Goal: Check status: Check status

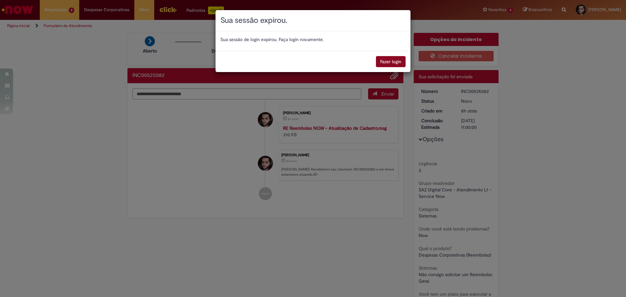
click at [390, 61] on button "Fazer login" at bounding box center [391, 61] width 30 height 11
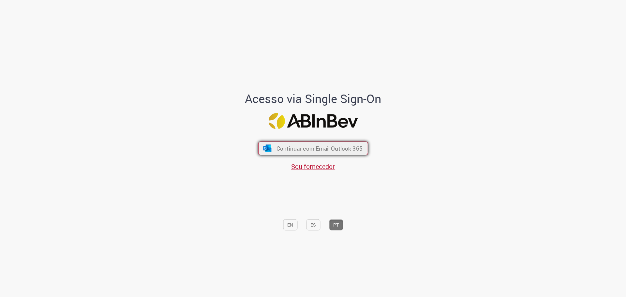
click at [289, 149] on span "Continuar com Email Outlook 365" at bounding box center [319, 147] width 86 height 7
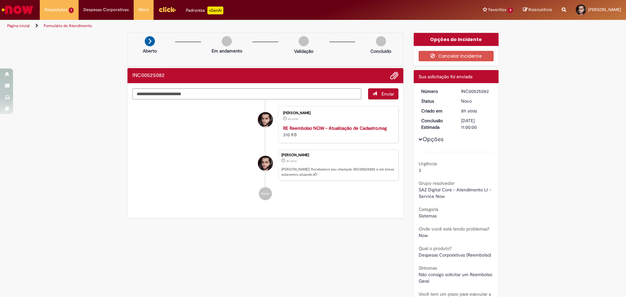
click at [470, 92] on div "INC00525082" at bounding box center [476, 91] width 30 height 7
copy div "INC00525082"
